Goal: Share content

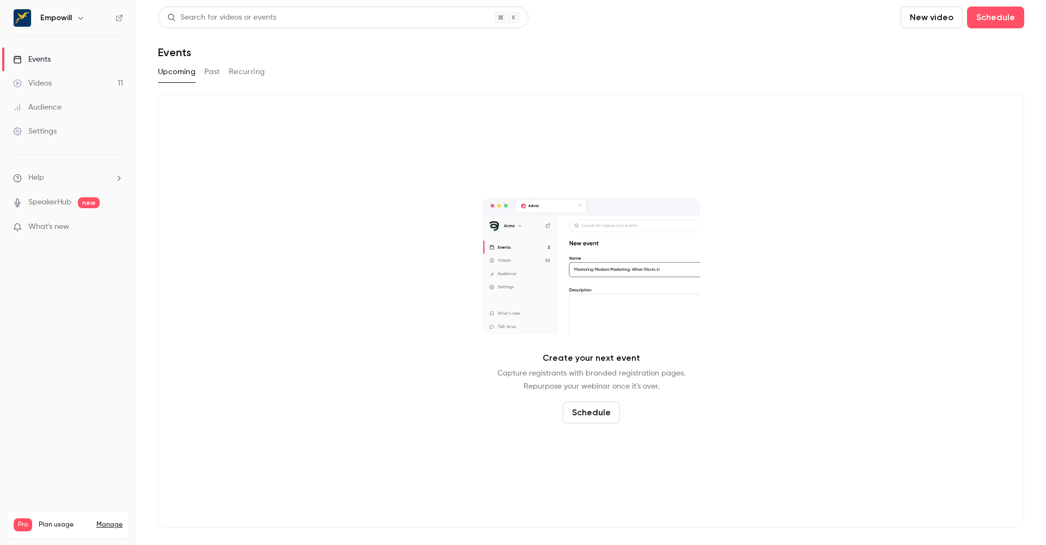
click at [82, 58] on link "Events" at bounding box center [68, 59] width 136 height 24
click at [86, 16] on button "button" at bounding box center [80, 17] width 13 height 13
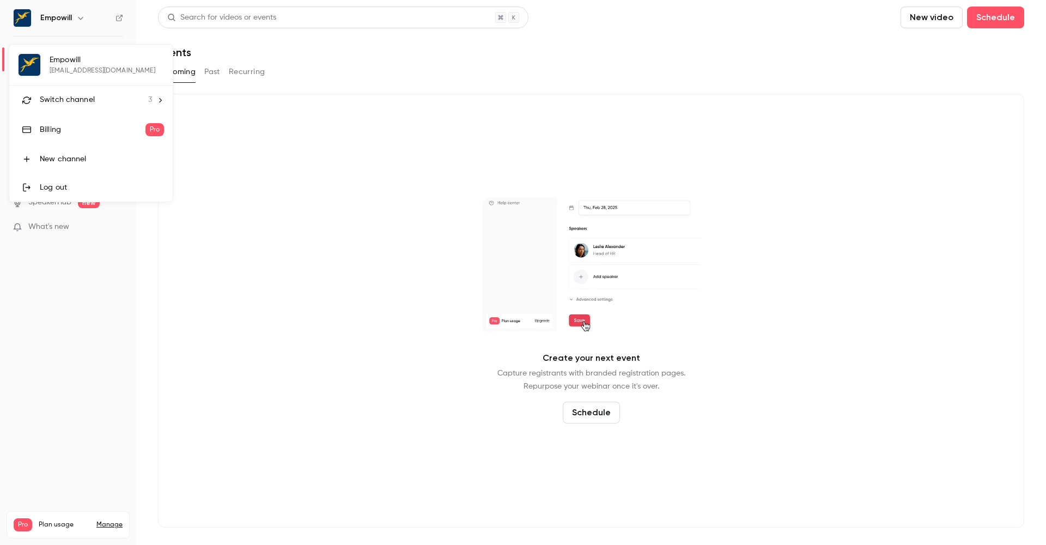
click at [147, 110] on li "Switch channel 3" at bounding box center [91, 100] width 164 height 29
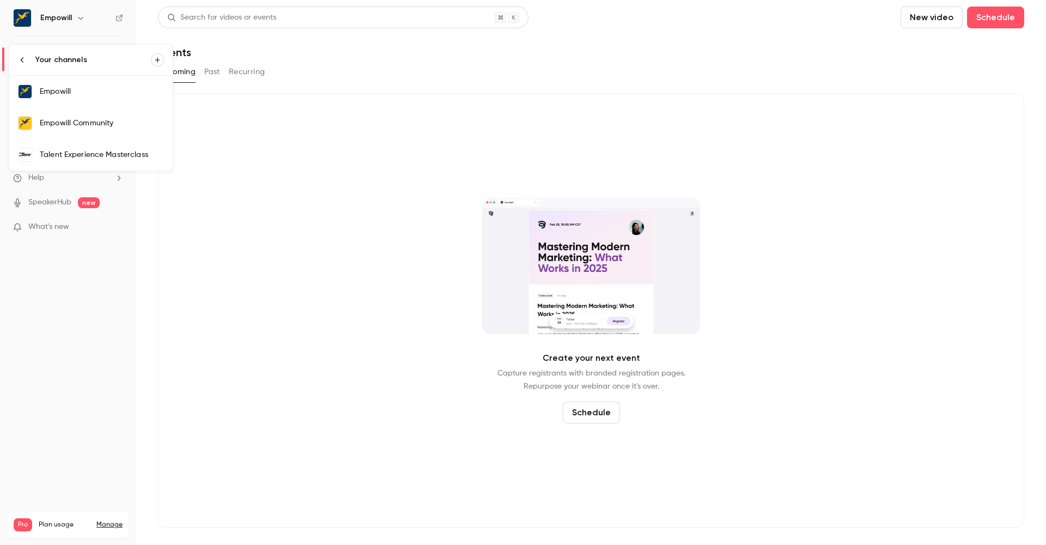
click at [148, 154] on div "Talent Experience Masterclass" at bounding box center [102, 154] width 124 height 11
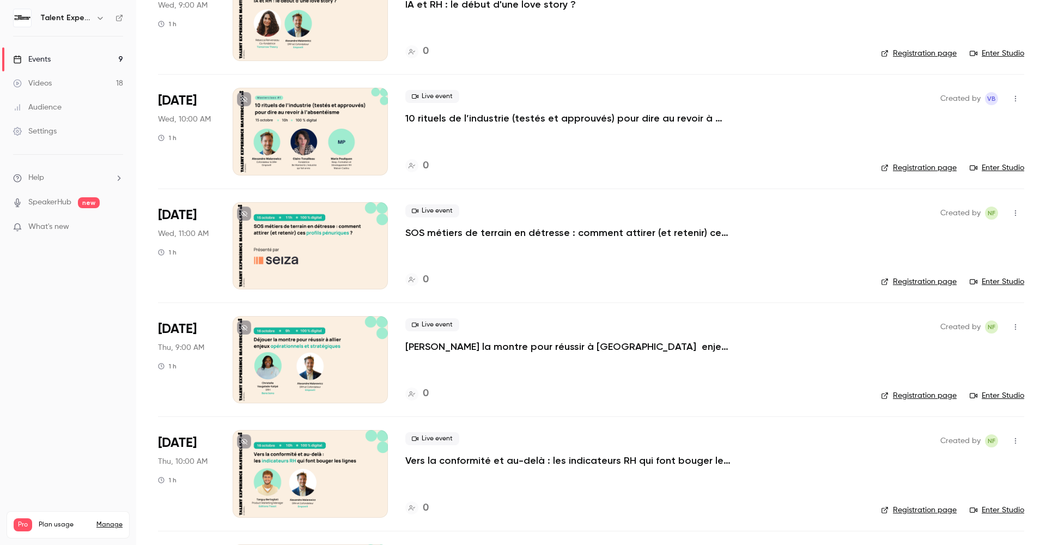
scroll to position [13, 0]
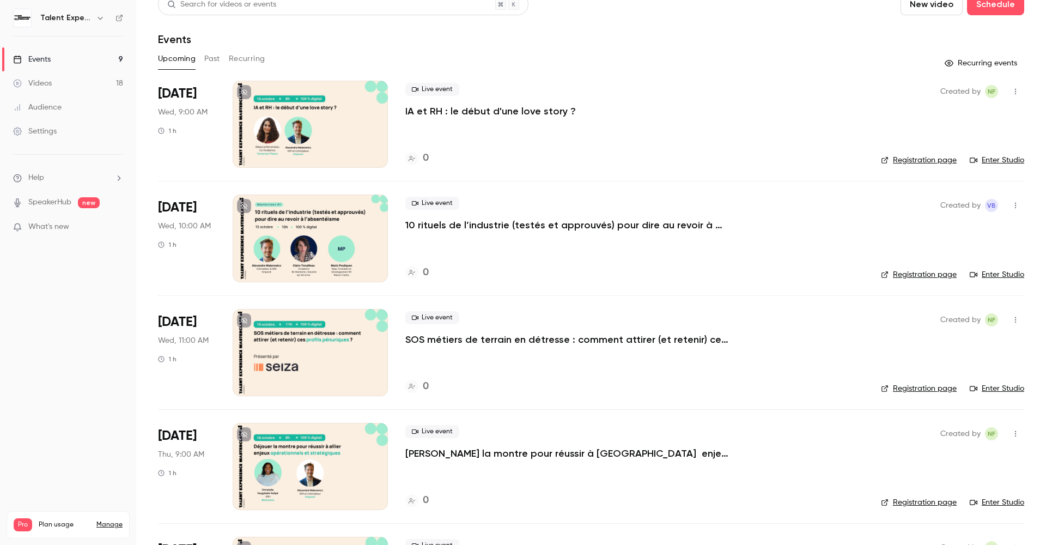
click at [458, 106] on p "IA et RH : le début d'une love story ?" at bounding box center [491, 111] width 171 height 13
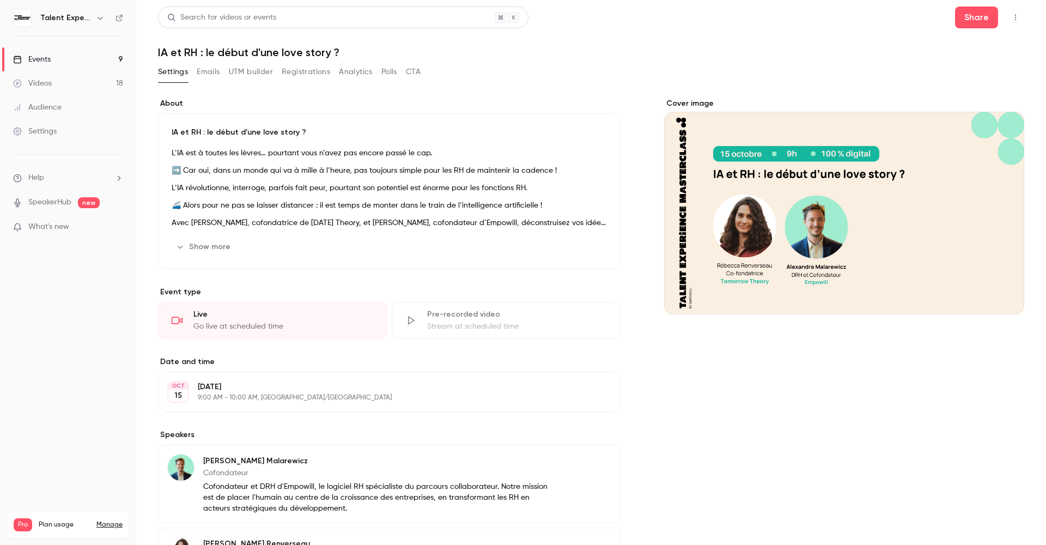
click at [1012, 14] on icon "button" at bounding box center [1016, 18] width 9 height 8
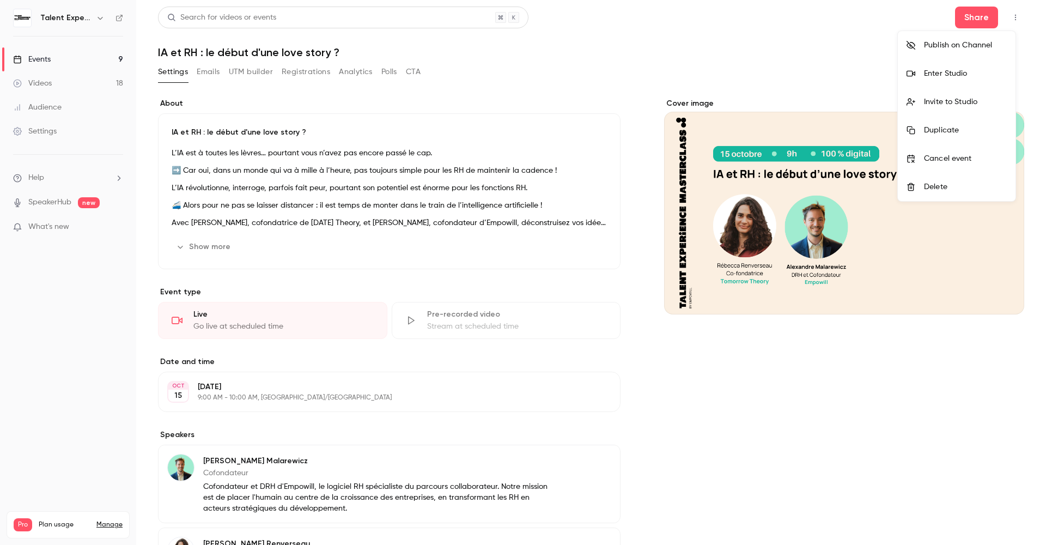
click at [974, 22] on div at bounding box center [523, 272] width 1046 height 545
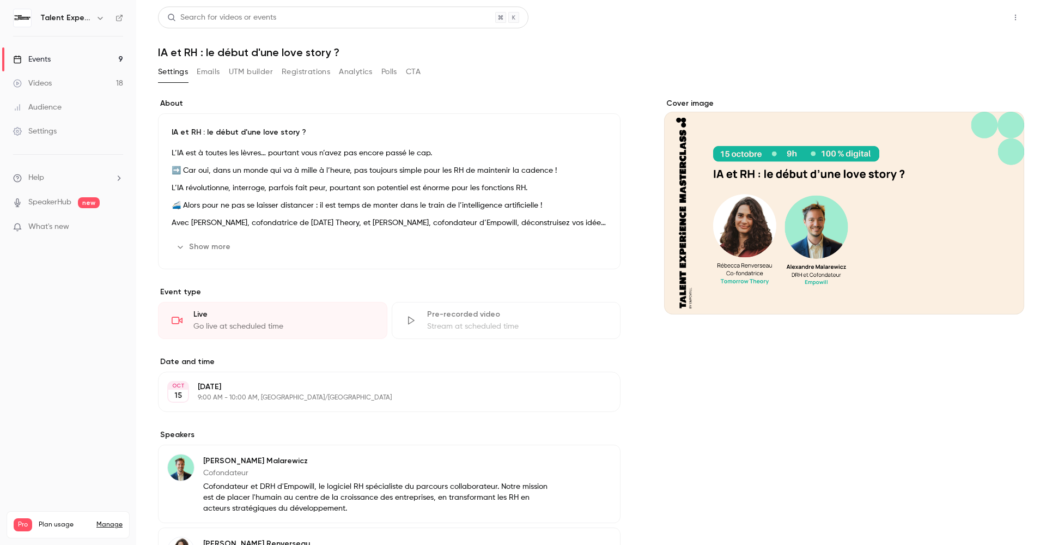
click at [974, 26] on button "Share" at bounding box center [976, 18] width 43 height 22
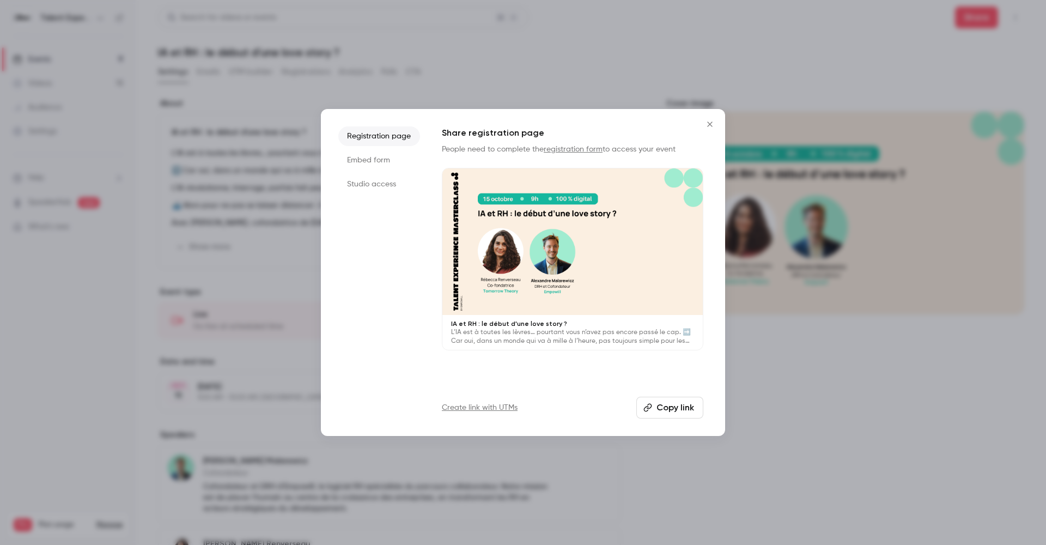
click at [682, 415] on button "Copy link" at bounding box center [670, 408] width 67 height 22
